Goal: Find specific page/section

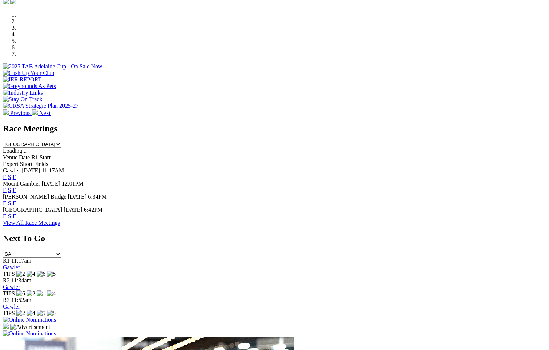
scroll to position [218, 0]
click at [16, 200] on link "F" at bounding box center [14, 203] width 3 height 6
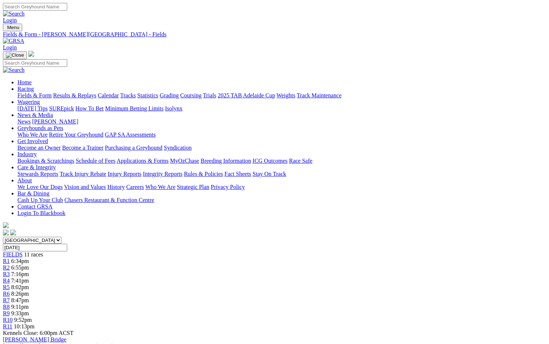
click at [33, 92] on link "Fields & Form" at bounding box center [34, 95] width 34 height 6
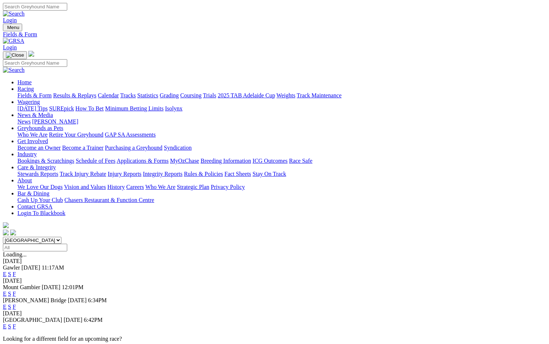
click at [16, 323] on link "F" at bounding box center [14, 326] width 3 height 6
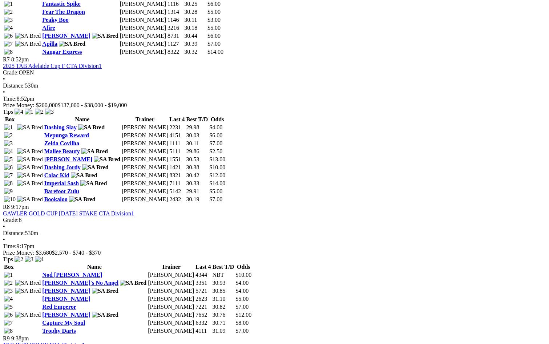
scroll to position [1163, 0]
